Goal: Task Accomplishment & Management: Complete application form

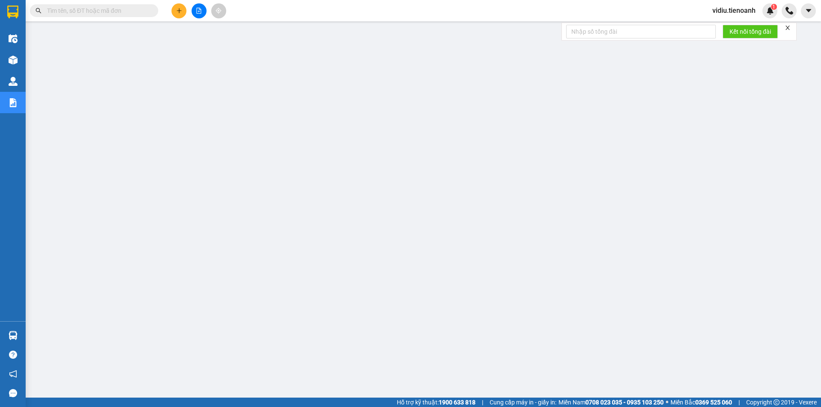
click at [98, 13] on input "text" at bounding box center [97, 10] width 101 height 9
paste input "HD1108250047"
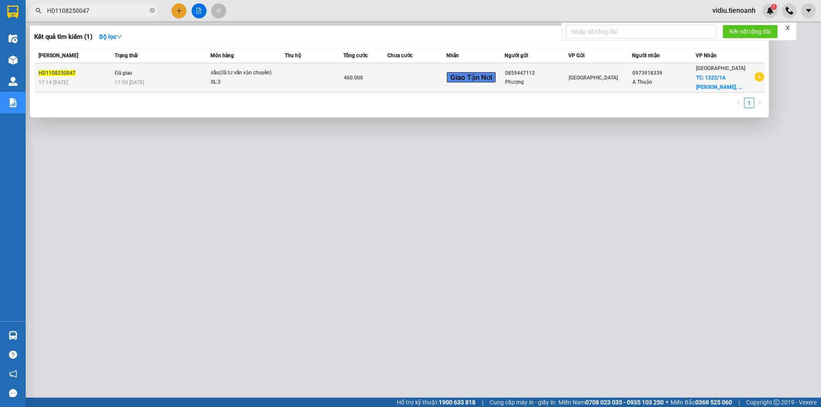
type input "HD1108250047"
click at [256, 82] on div "SL: 3" at bounding box center [243, 82] width 64 height 9
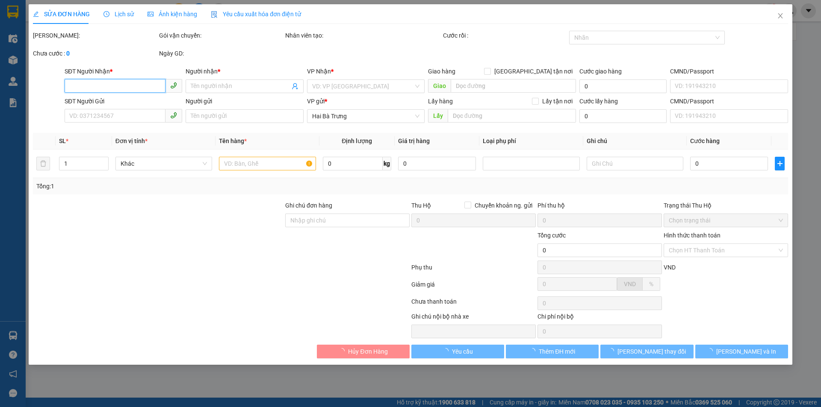
type input "0973918339"
type input "A Thuận"
checkbox input "true"
type input "1322/1A [PERSON_NAME], [GEOGRAPHIC_DATA], [GEOGRAPHIC_DATA], [GEOGRAPHIC_DATA]"
type input "220.000"
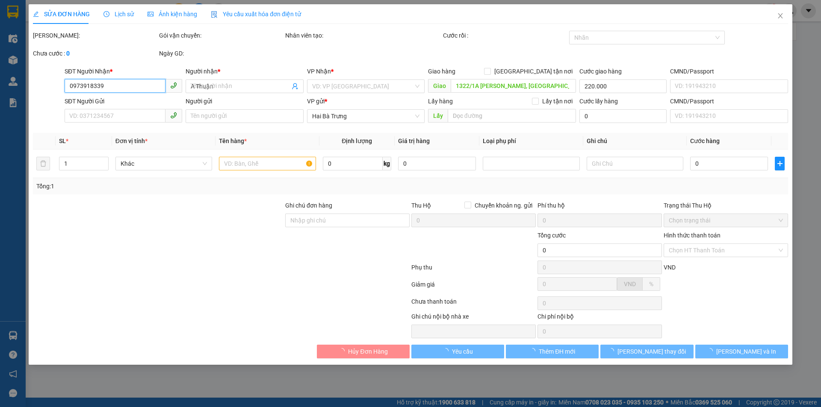
type input "0859447112"
type input "Phượng"
type input "460.000"
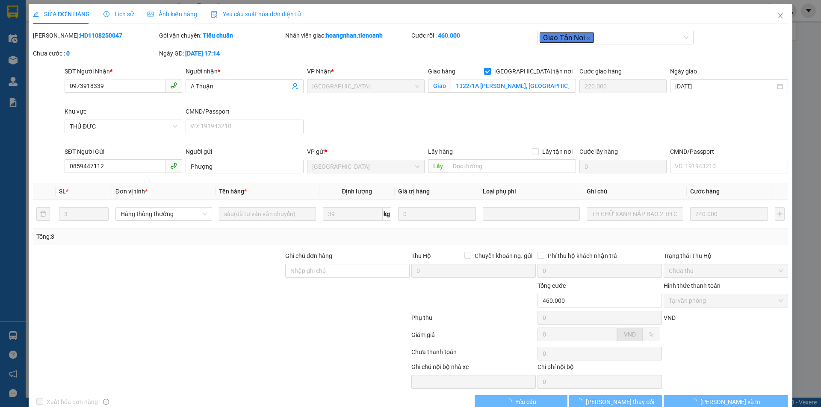
click at [114, 15] on span "Lịch sử" at bounding box center [118, 14] width 30 height 7
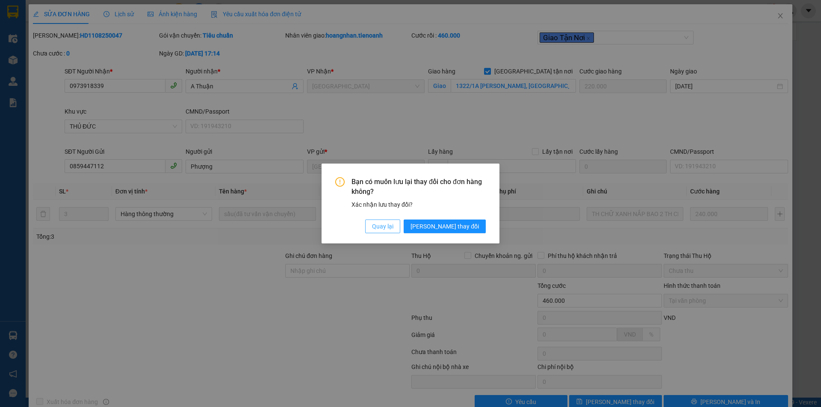
click at [393, 227] on span "Quay lại" at bounding box center [382, 226] width 21 height 9
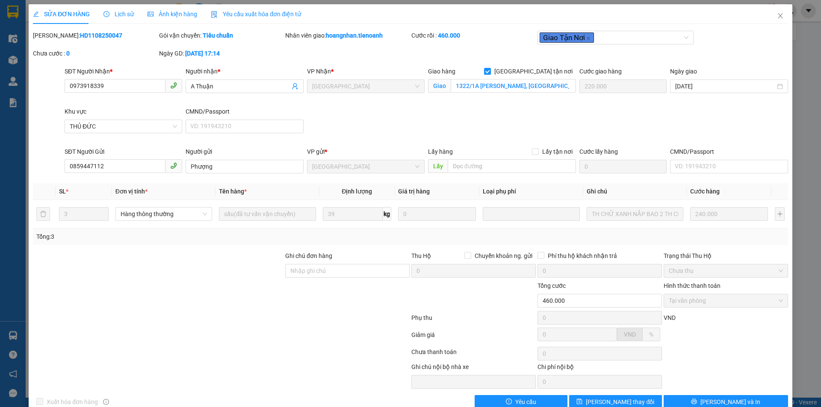
click at [114, 17] on span "Lịch sử" at bounding box center [118, 14] width 30 height 7
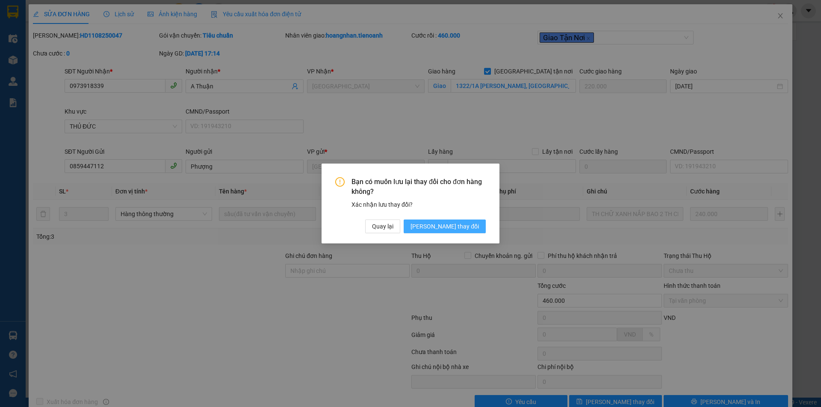
click at [463, 229] on span "[PERSON_NAME] thay đổi" at bounding box center [444, 226] width 68 height 9
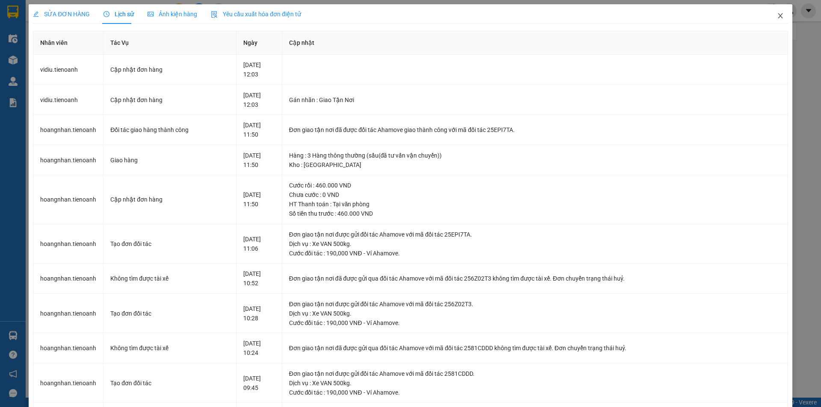
click at [777, 13] on icon "close" at bounding box center [780, 15] width 7 height 7
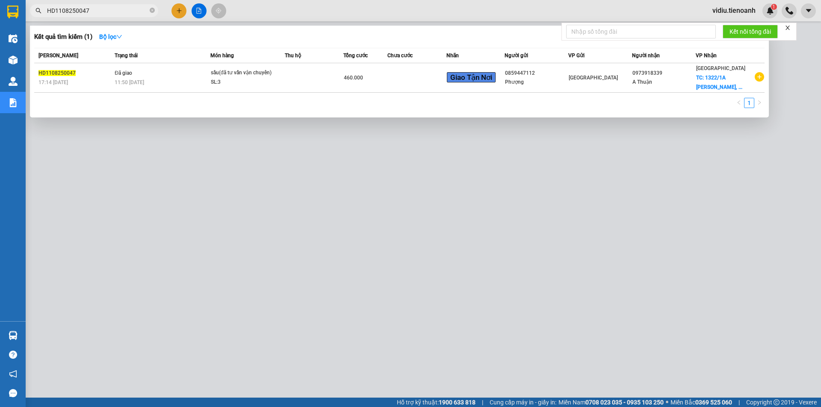
click at [95, 12] on input "HD1108250047" at bounding box center [97, 10] width 101 height 9
paste input "0908250054"
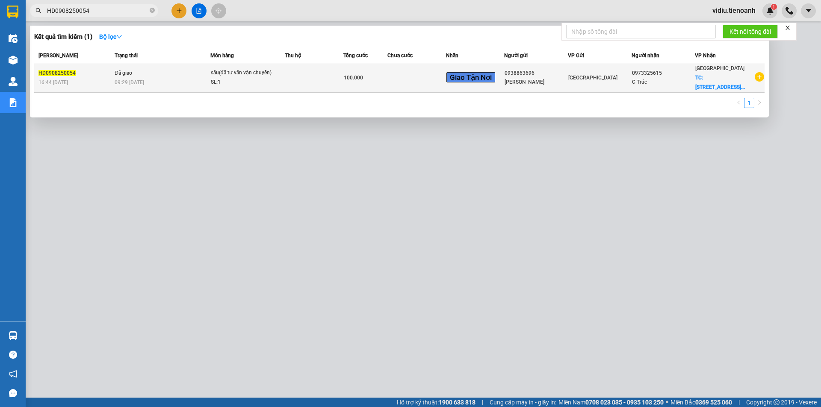
type input "HD0908250054"
click at [359, 87] on td "100.000" at bounding box center [365, 78] width 44 height 30
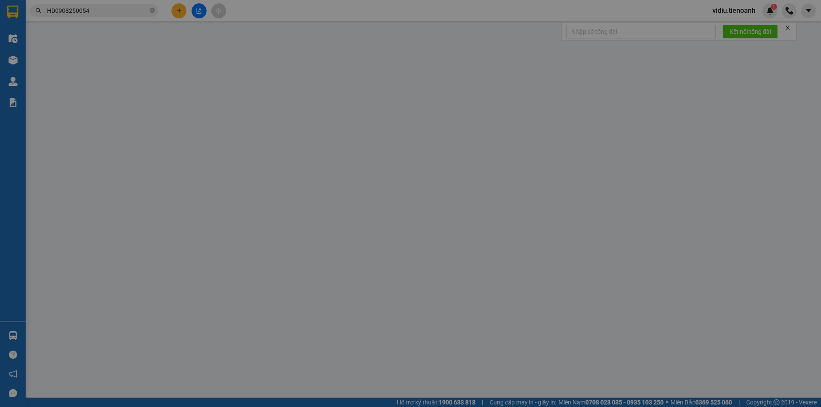
type input "0973325615"
type input "C Trúc"
checkbox input "true"
type input "[STREET_ADDRESS]"
type input "40.000"
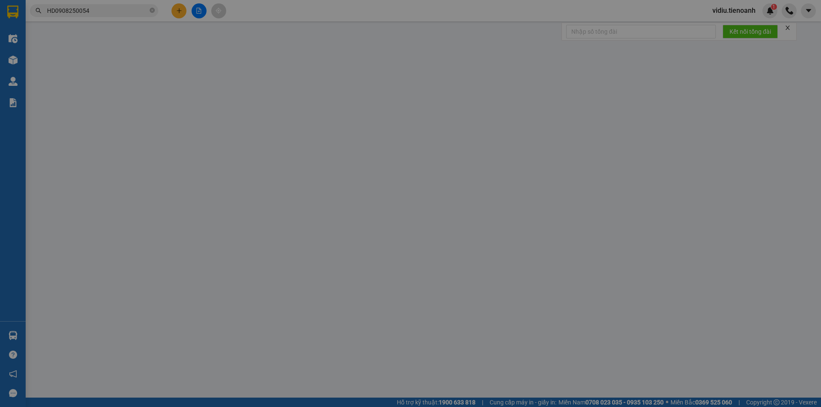
type input "0938863696"
type input "[PERSON_NAME]"
type input "100.000"
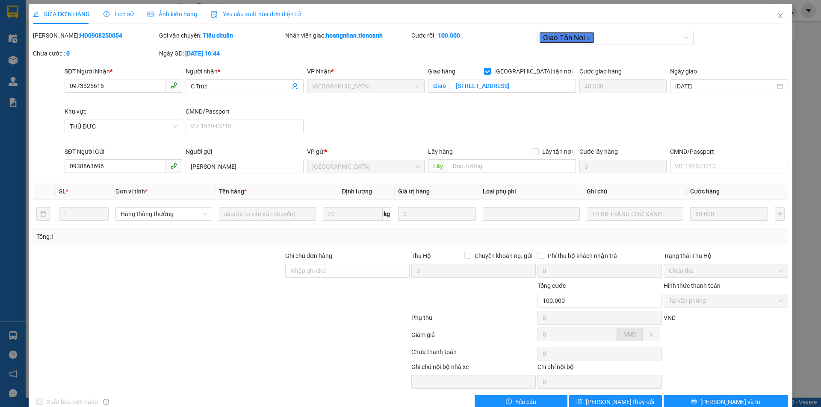
click at [124, 15] on span "Lịch sử" at bounding box center [118, 14] width 30 height 7
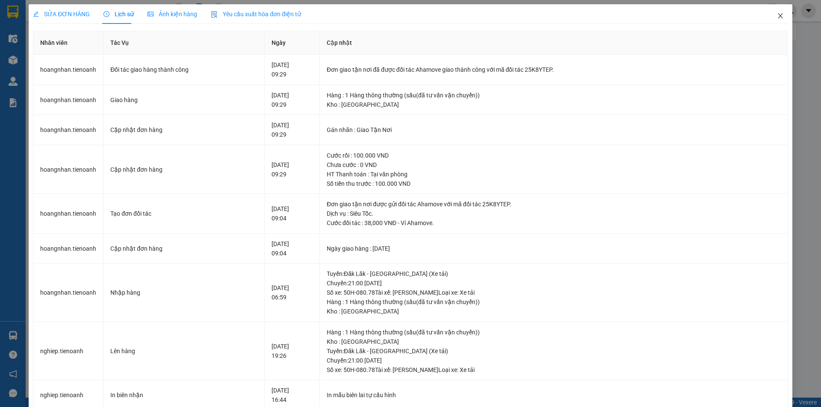
click at [777, 14] on icon "close" at bounding box center [780, 15] width 7 height 7
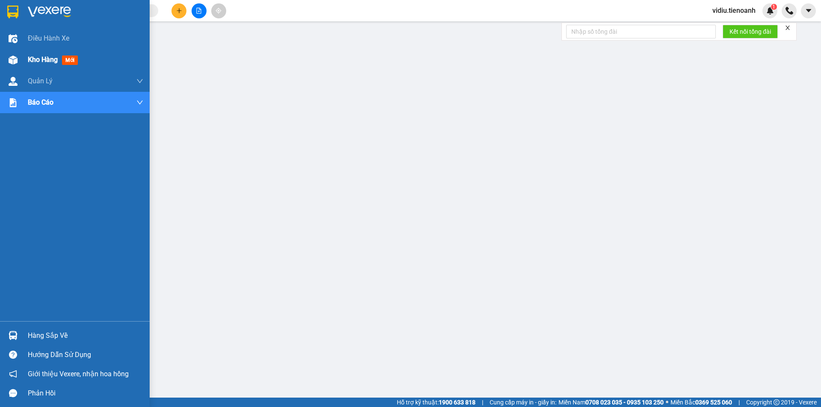
click at [21, 57] on div "Kho hàng mới" at bounding box center [75, 59] width 150 height 21
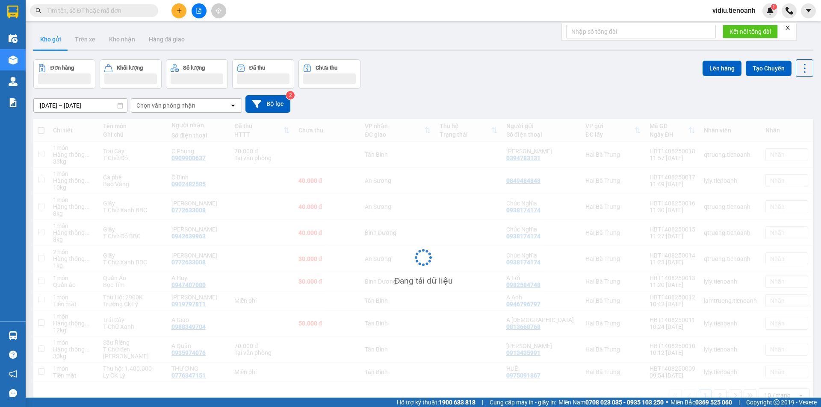
click at [120, 9] on input "text" at bounding box center [97, 10] width 101 height 9
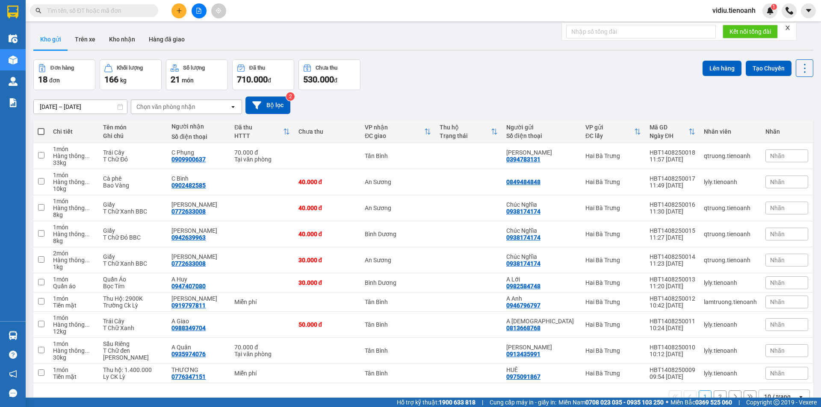
paste input "HBT0908250148"
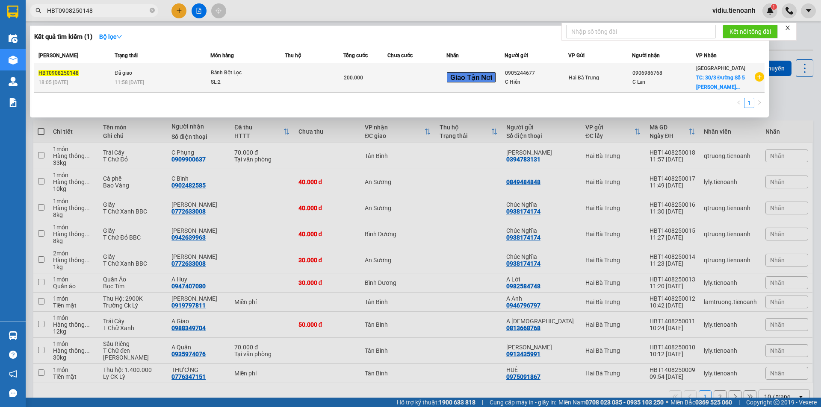
type input "HBT0908250148"
click at [257, 80] on div "SL: 2" at bounding box center [243, 82] width 64 height 9
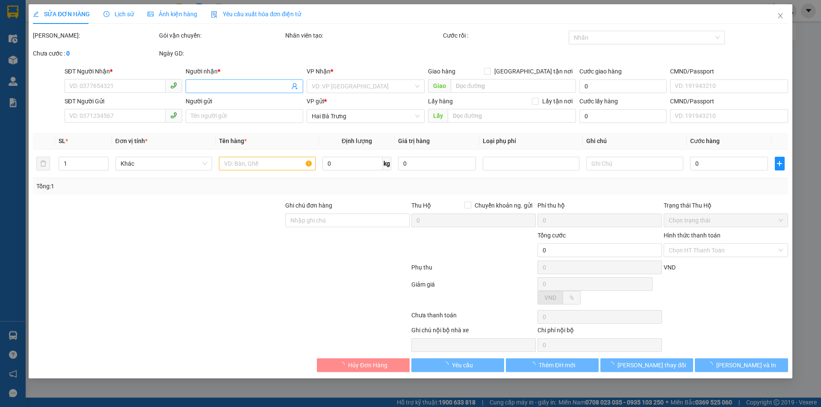
type input "0906986768"
type input "C Lan"
checkbox input "true"
type input "30/3 Đường Số 5 Linh Xuân Thủ Đức"
type input "80.000"
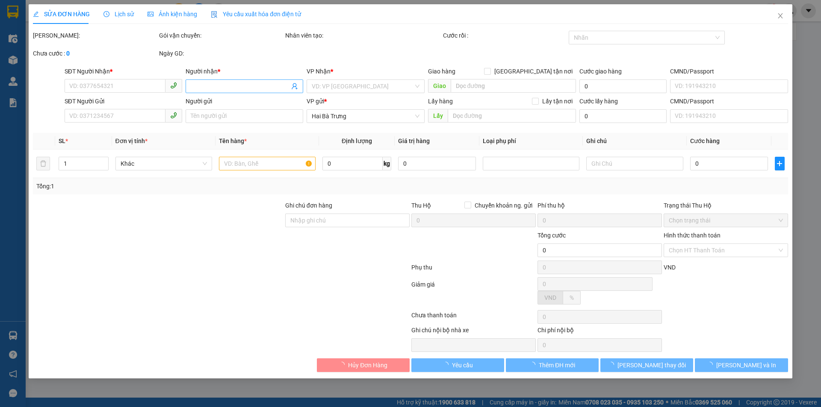
type input "0905244677"
type input "C Hiền"
type input "200.000"
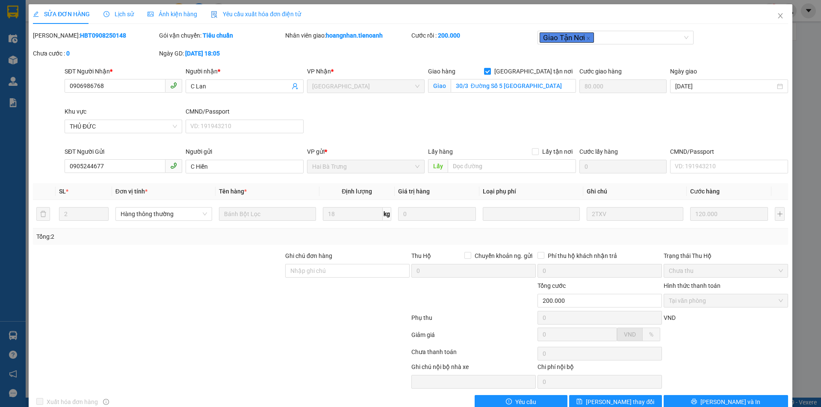
click at [131, 13] on div "Lịch sử" at bounding box center [118, 13] width 30 height 9
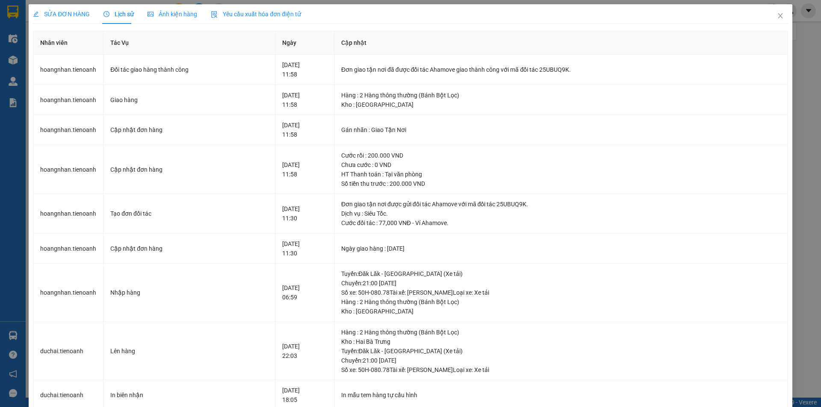
click at [59, 11] on span "SỬA ĐƠN HÀNG" at bounding box center [61, 14] width 57 height 7
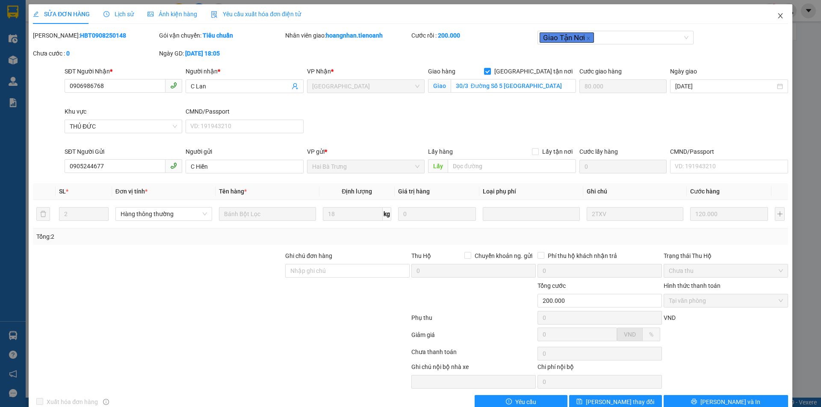
click at [778, 18] on span "Close" at bounding box center [780, 16] width 24 height 24
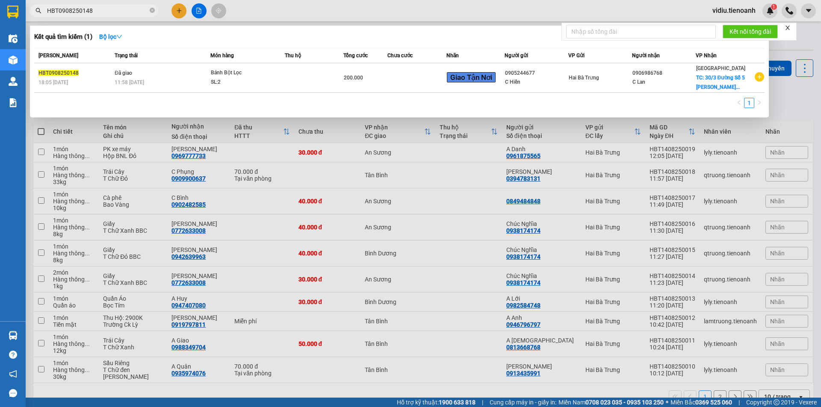
click at [99, 13] on input "HBT0908250148" at bounding box center [97, 10] width 101 height 9
paste input "DL0708250010"
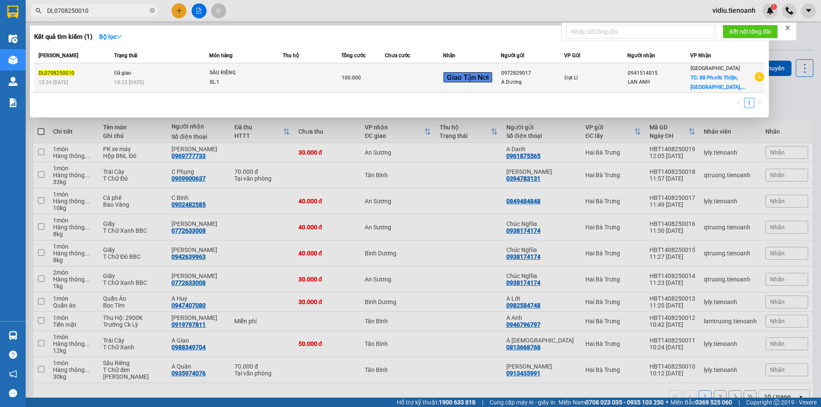
type input "DL0708250010"
click at [350, 83] on td "100.000" at bounding box center [363, 78] width 44 height 30
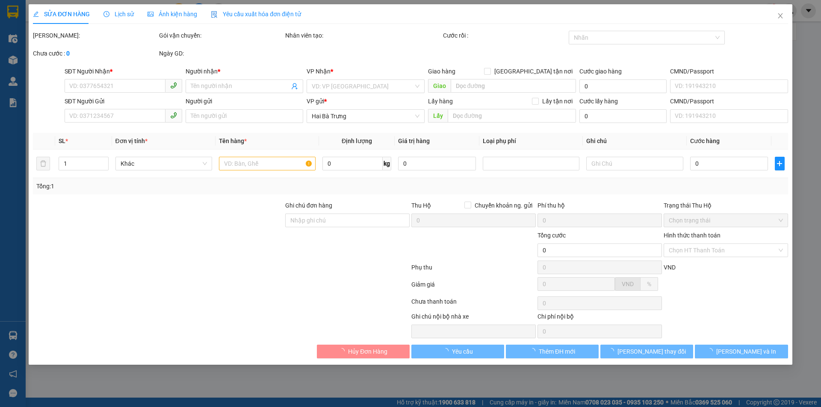
type input "0941514015"
type input "LAN ANH"
checkbox input "true"
type input "88 Phước Thiện, Long Bình, Quận 9, Hồ Chí Minh"
type input "60.000"
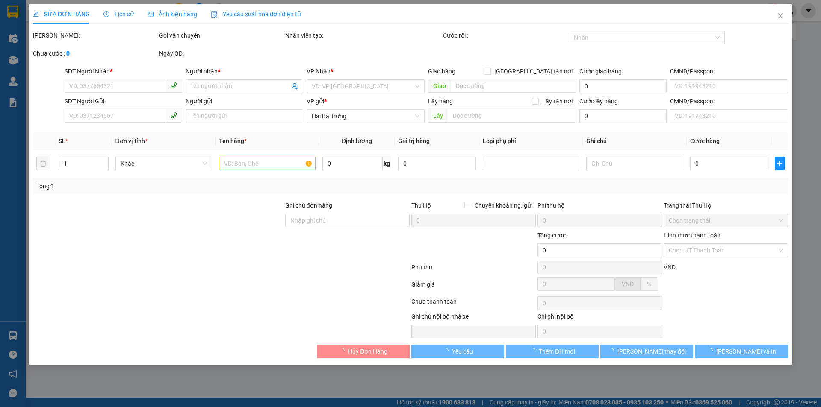
type input "0972829017"
type input "A Dương"
type input "100.000"
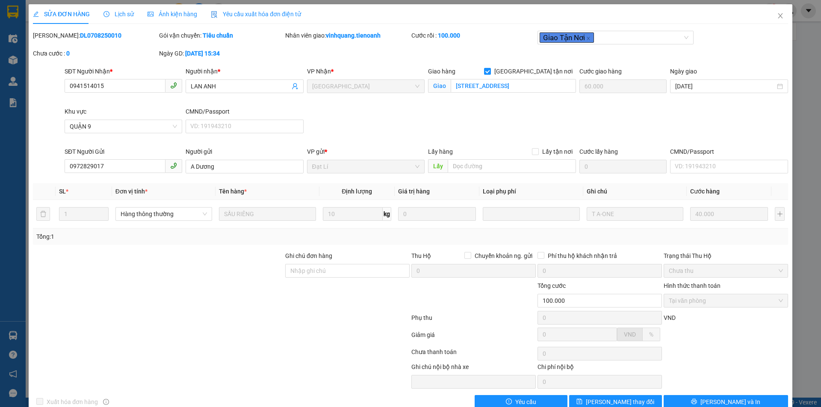
click at [124, 15] on span "Lịch sử" at bounding box center [118, 14] width 30 height 7
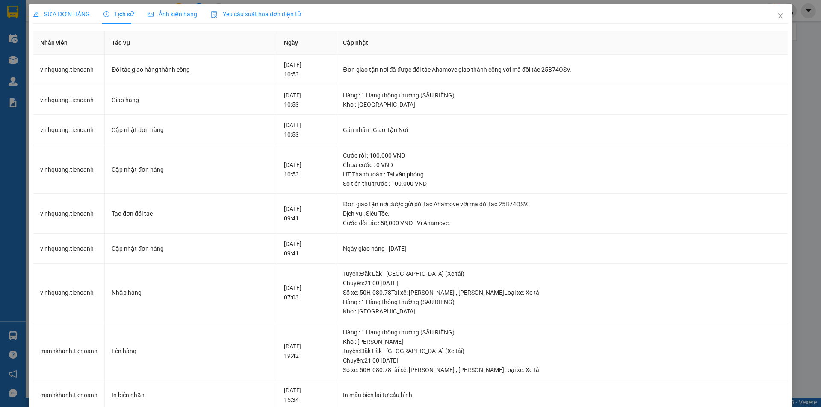
click at [80, 16] on span "SỬA ĐƠN HÀNG" at bounding box center [61, 14] width 57 height 7
